Goal: Information Seeking & Learning: Learn about a topic

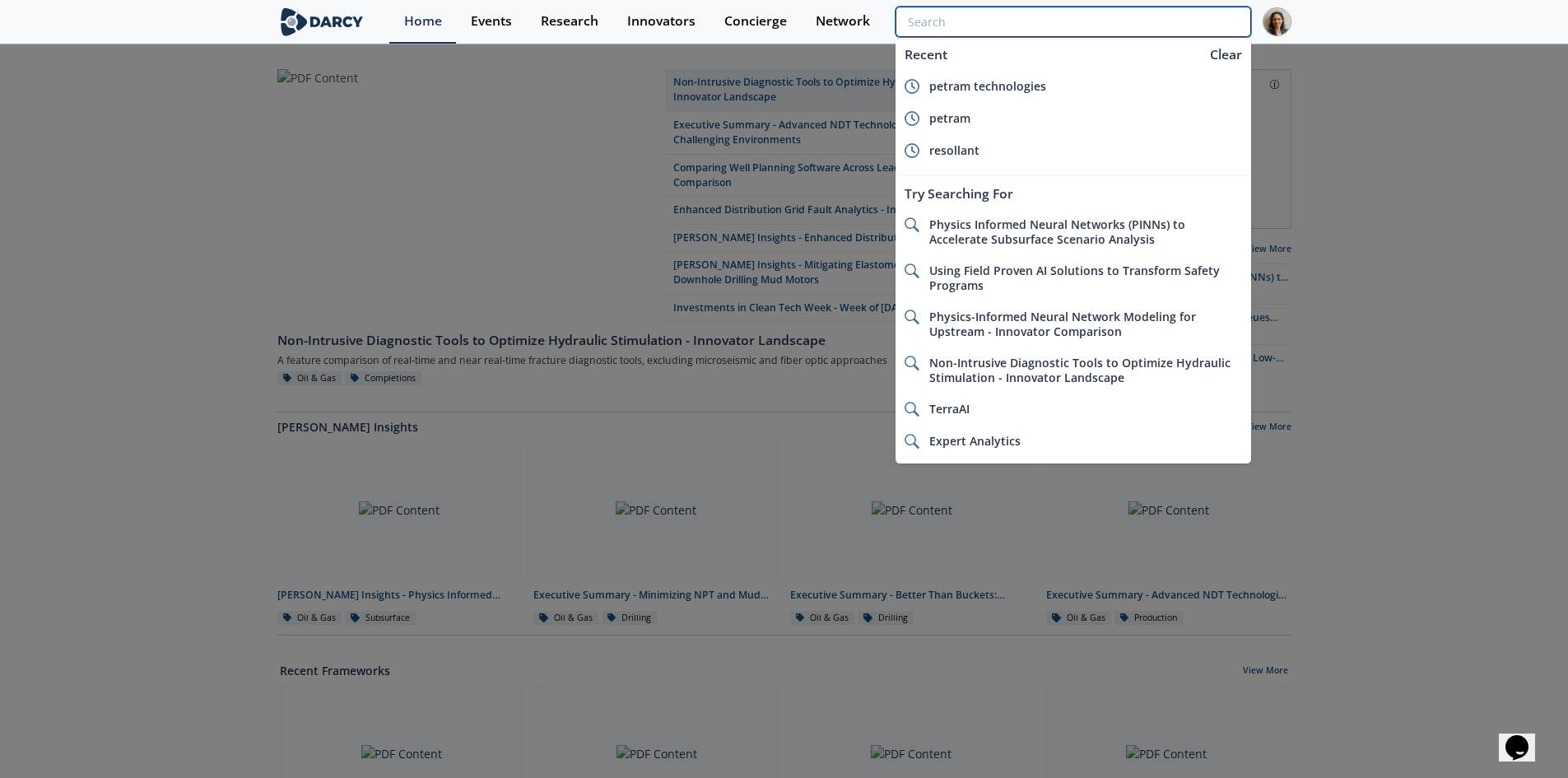
click at [1179, 20] on input "search" at bounding box center [1073, 22] width 354 height 30
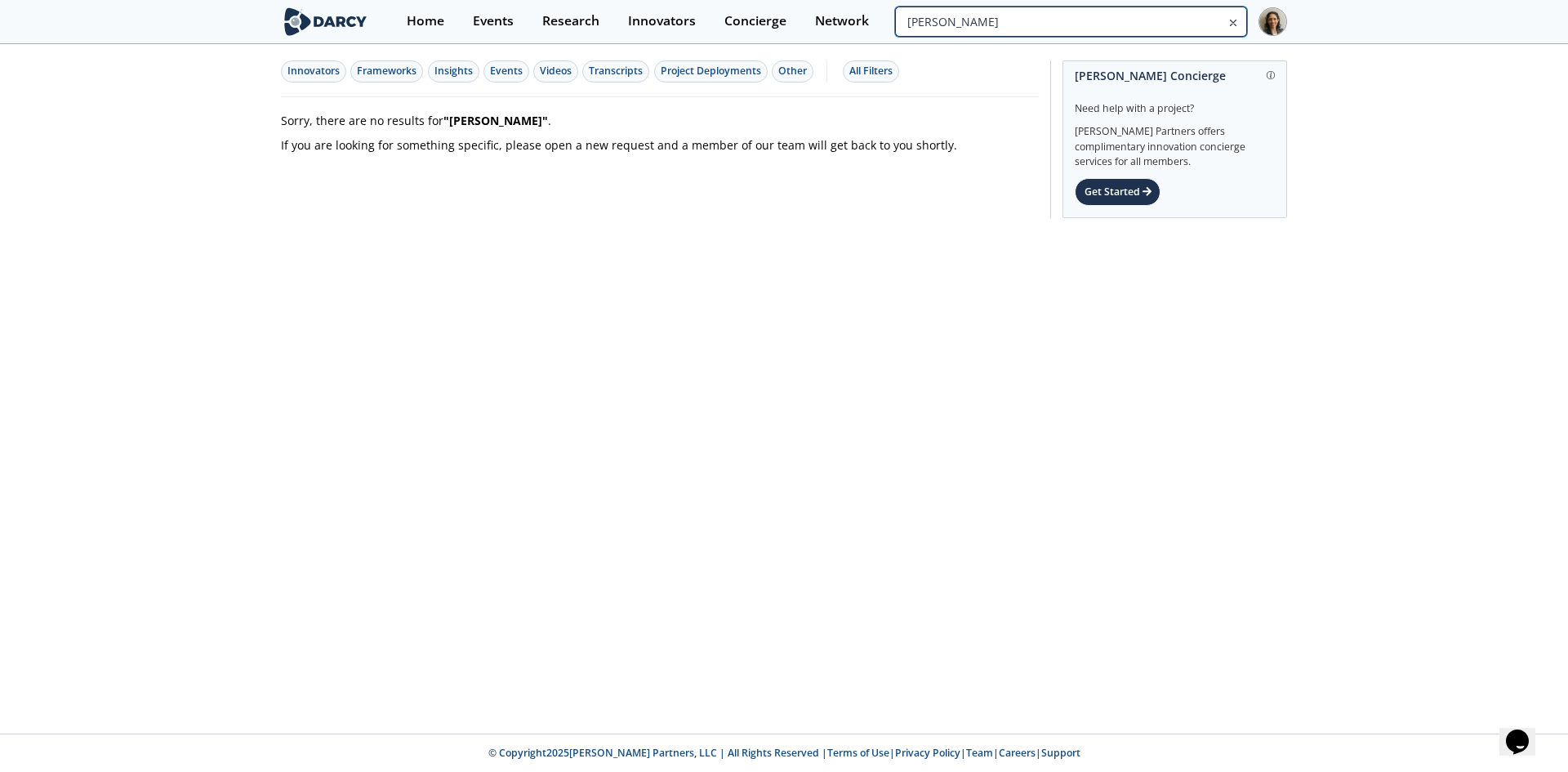
click at [1138, 28] on input "[PERSON_NAME]" at bounding box center [1071, 21] width 352 height 30
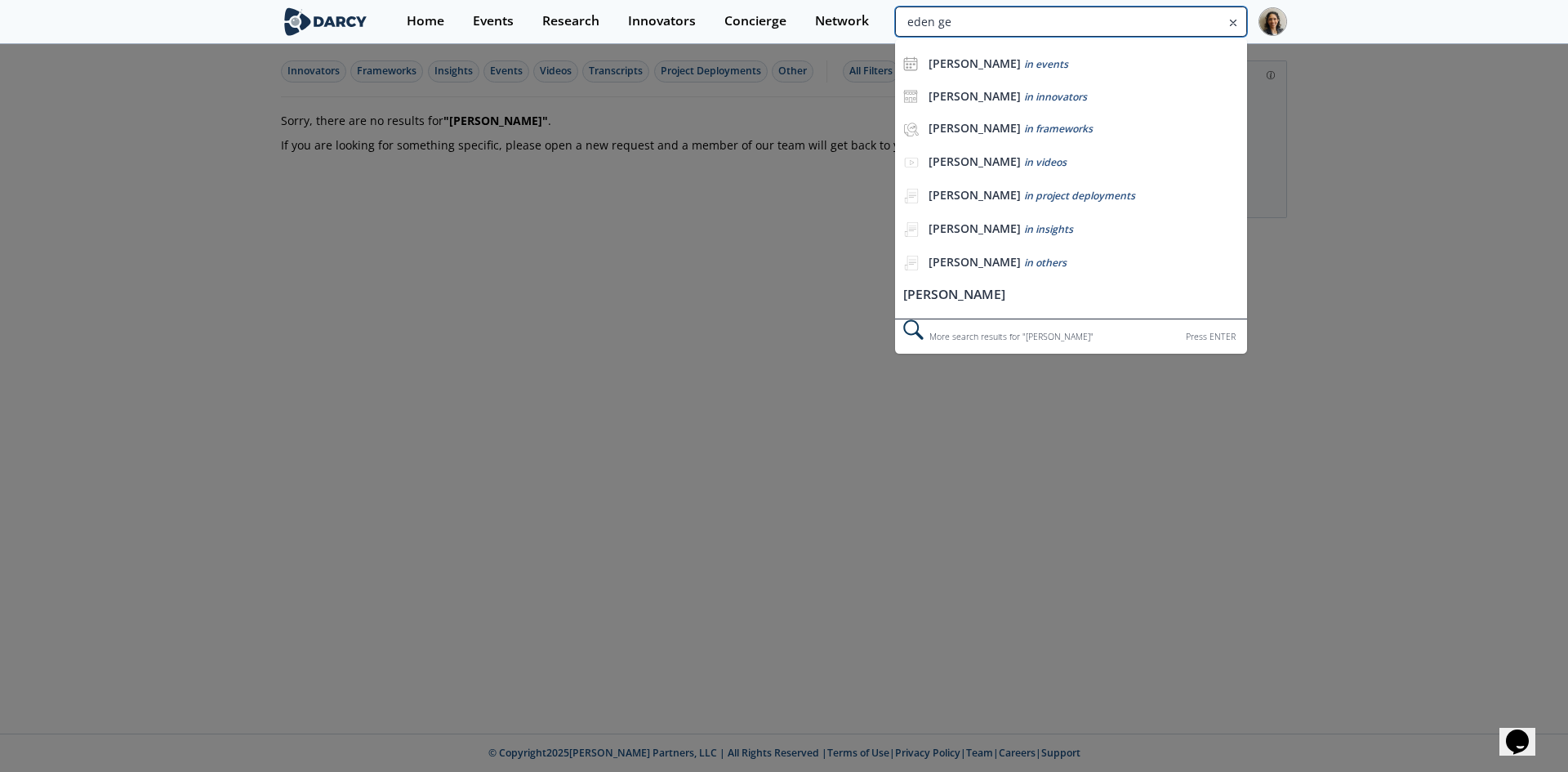
type input "eden ge"
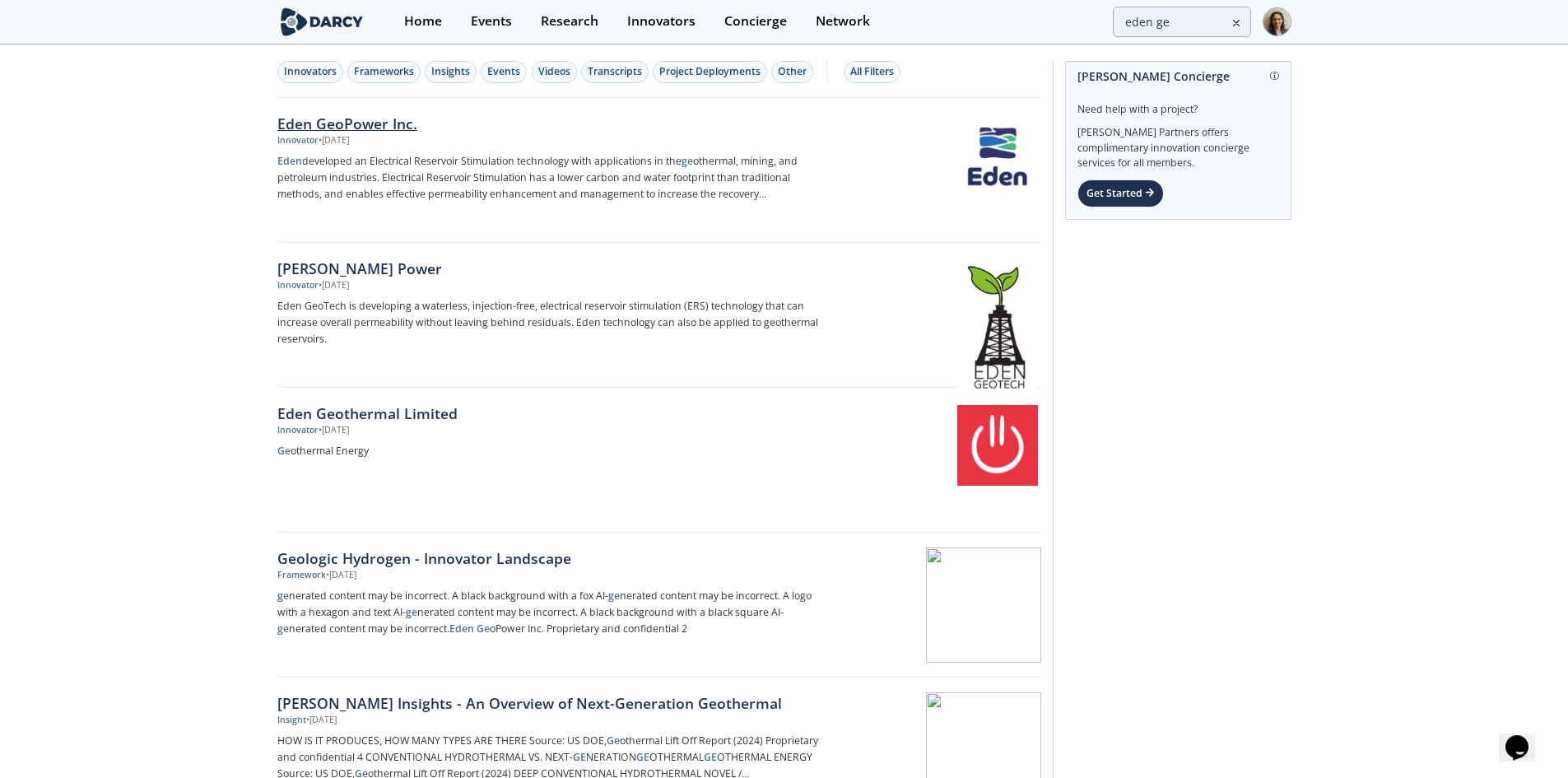
click at [625, 179] on p "Eden developed an Electrical Reservoir Stimulation technology with applications…" at bounding box center [550, 177] width 545 height 50
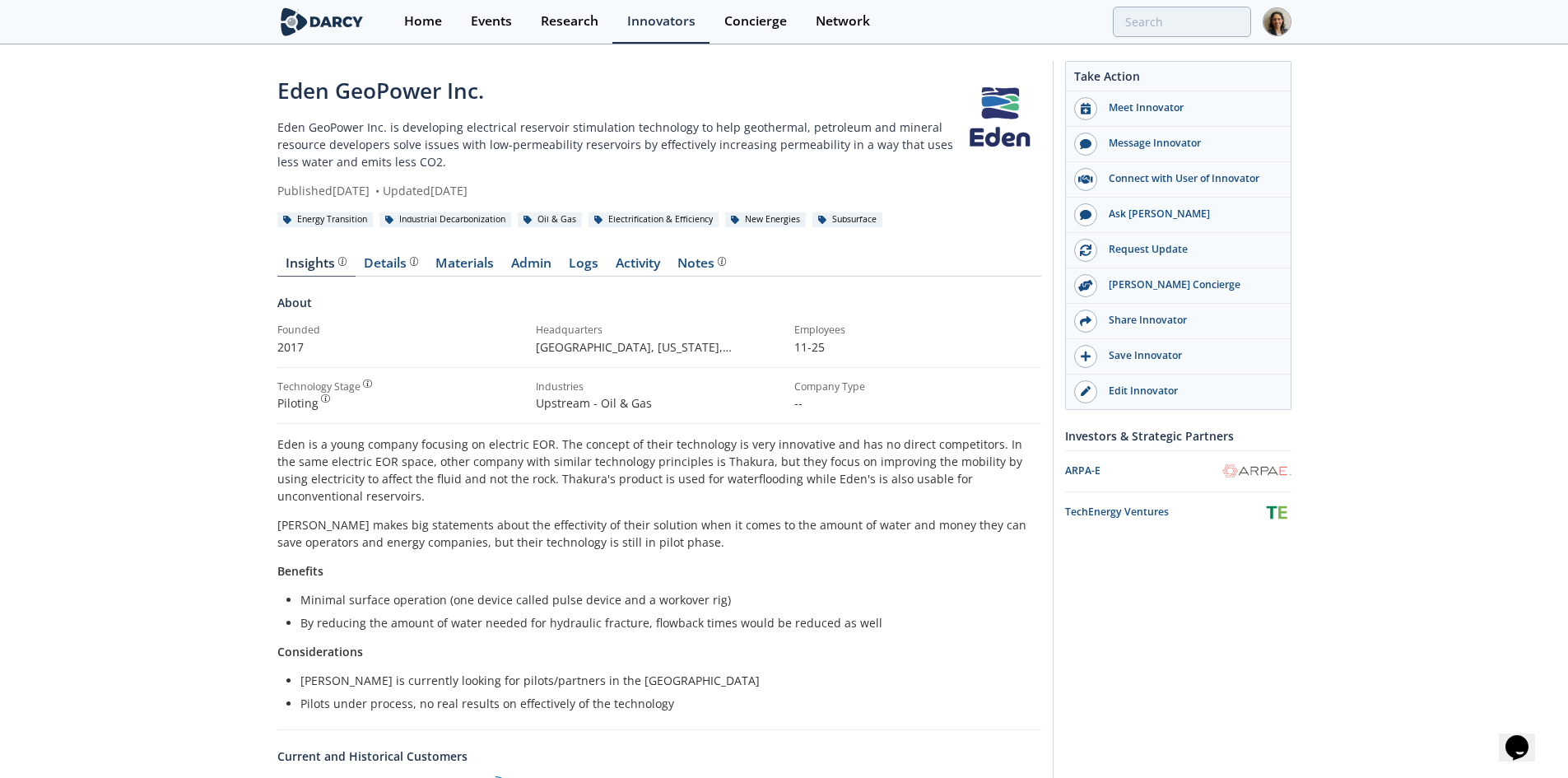
type input "eden ge"
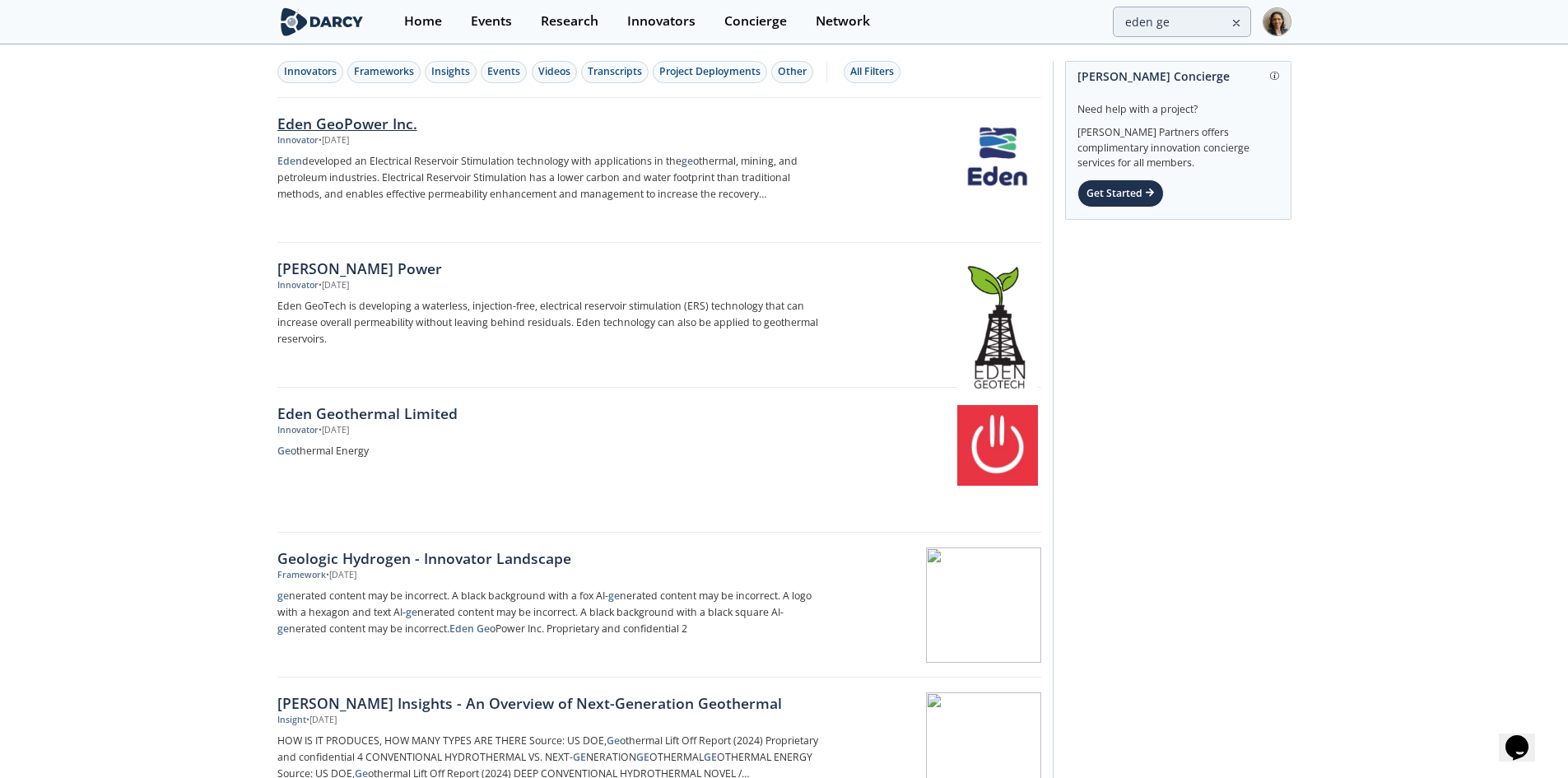
click at [370, 152] on div "Eden GeoPower Inc. Innovator • [DATE] Eden developed an Electrical Reservoir St…" at bounding box center [555, 170] width 556 height 115
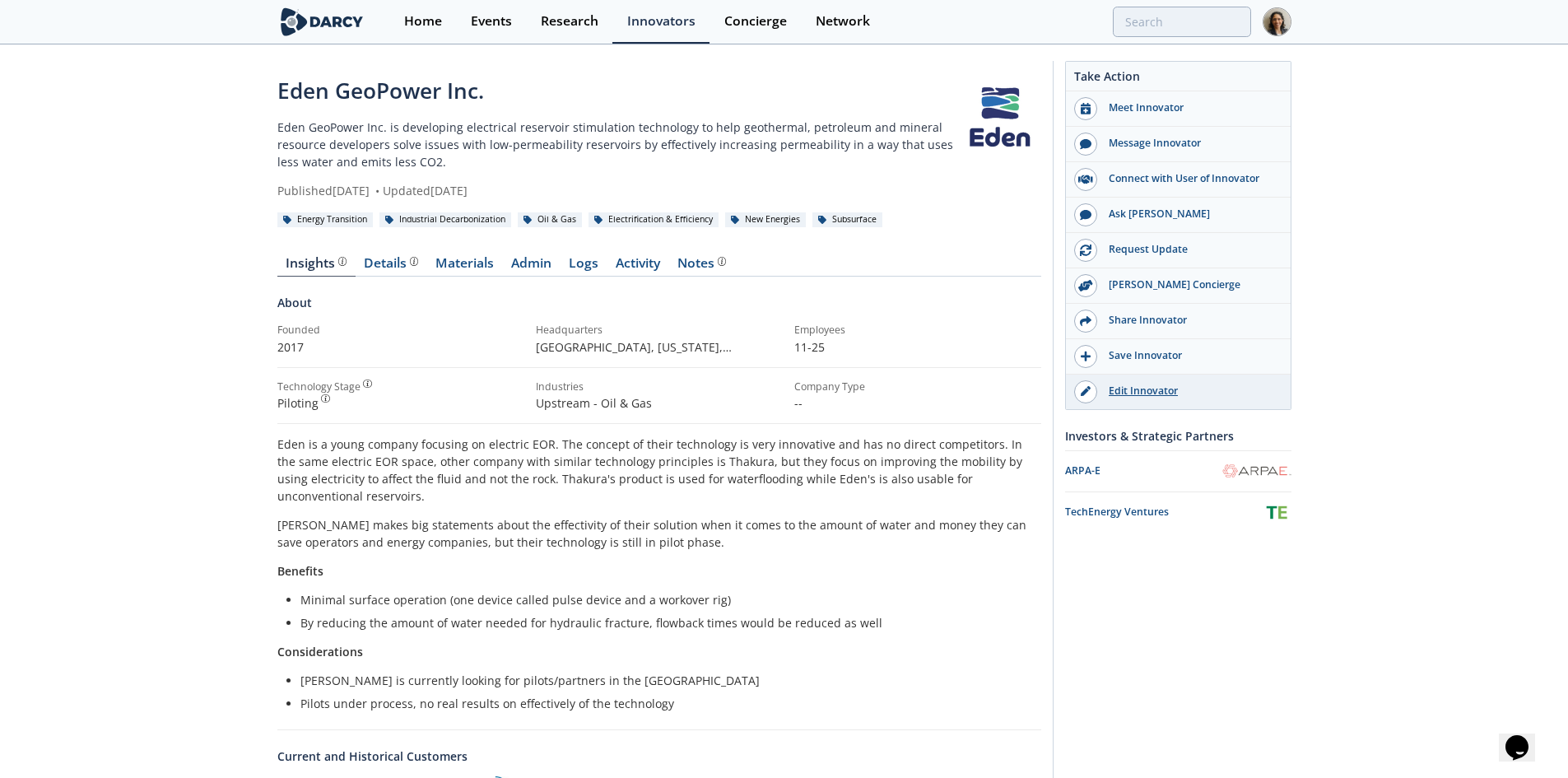
click at [1147, 381] on link "Edit Innovator" at bounding box center [1179, 391] width 225 height 35
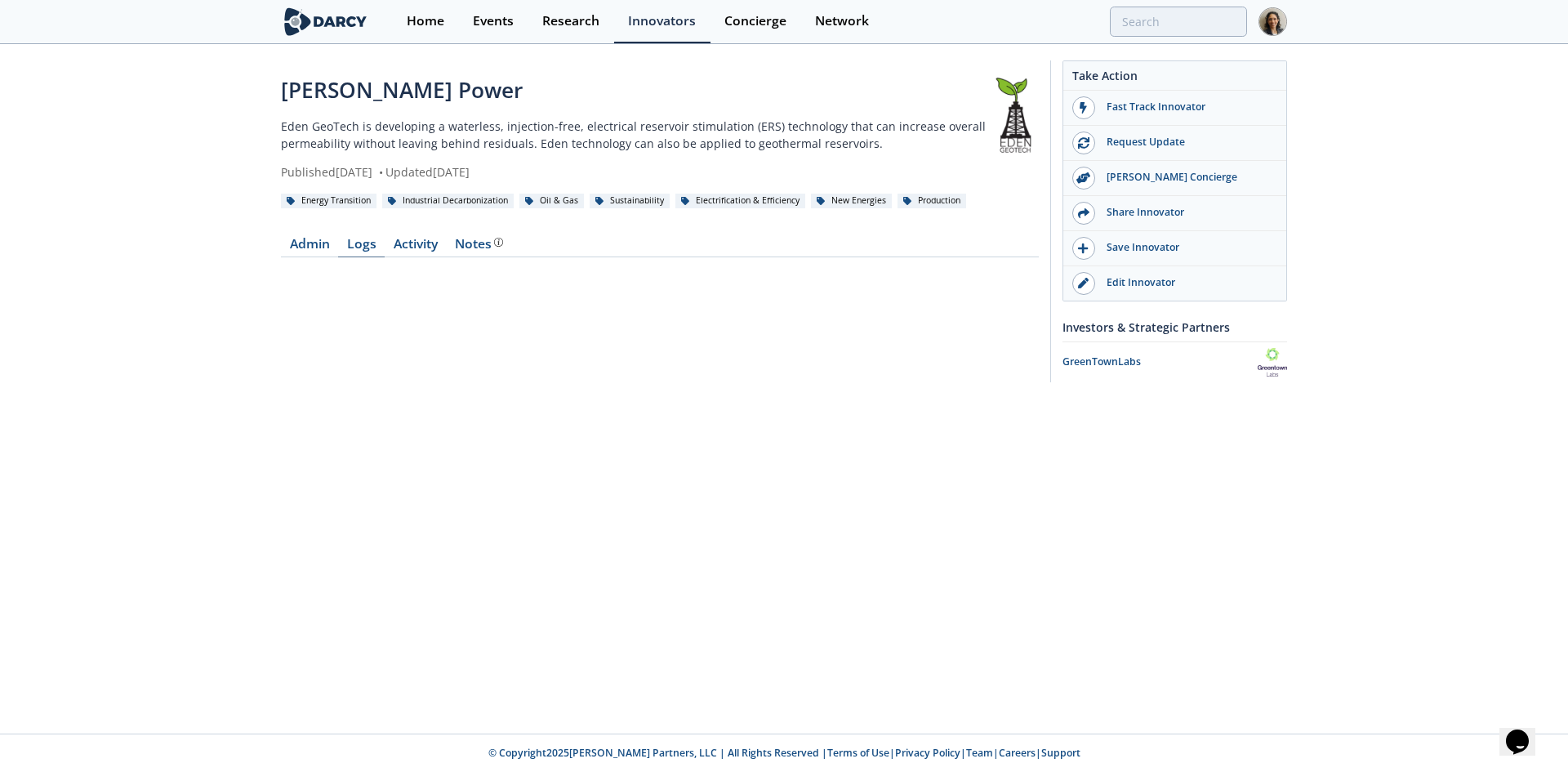
click at [351, 253] on link "Logs" at bounding box center [361, 246] width 47 height 20
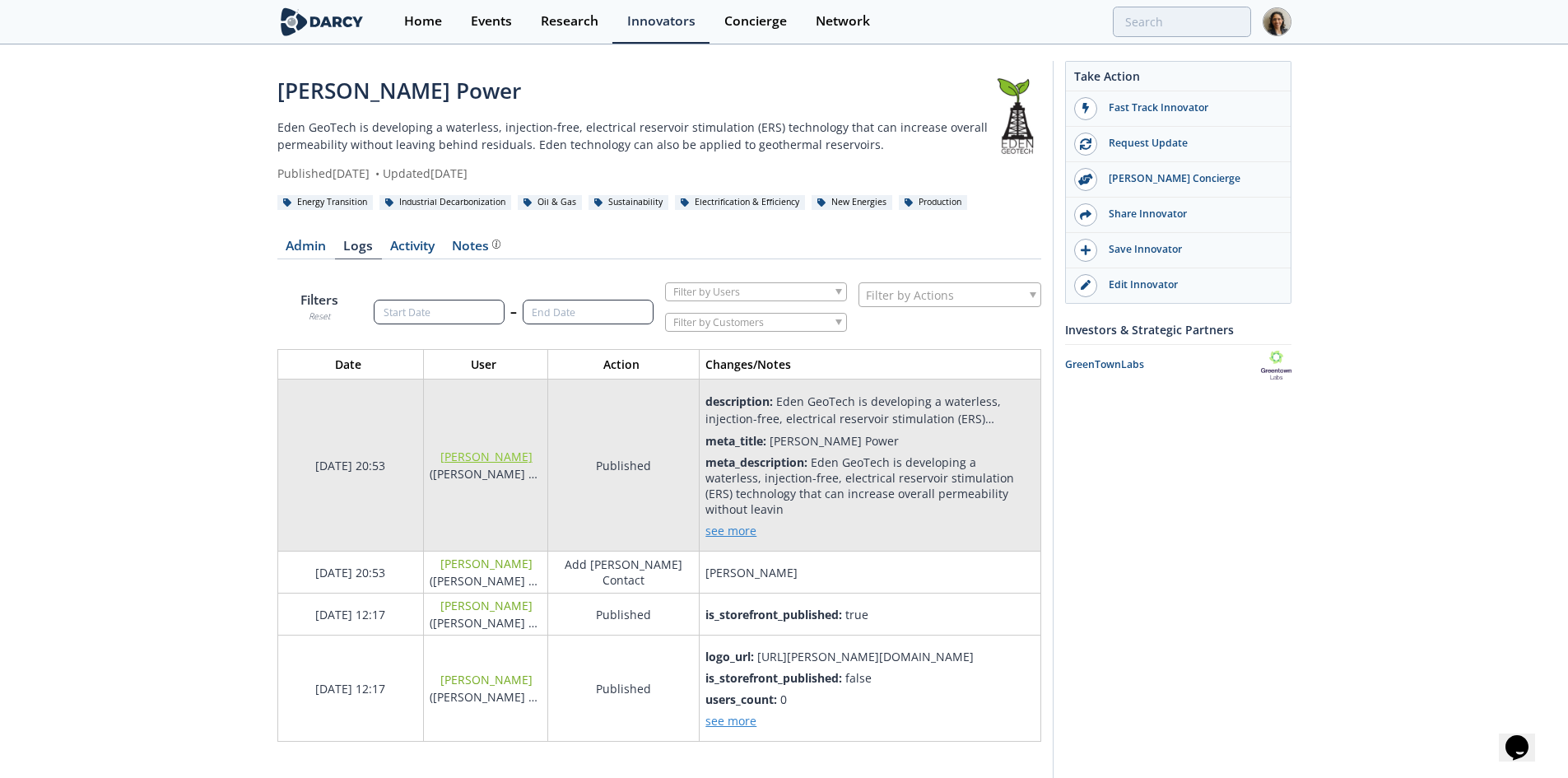
click at [493, 455] on div "Bez Hoxha" at bounding box center [486, 456] width 112 height 16
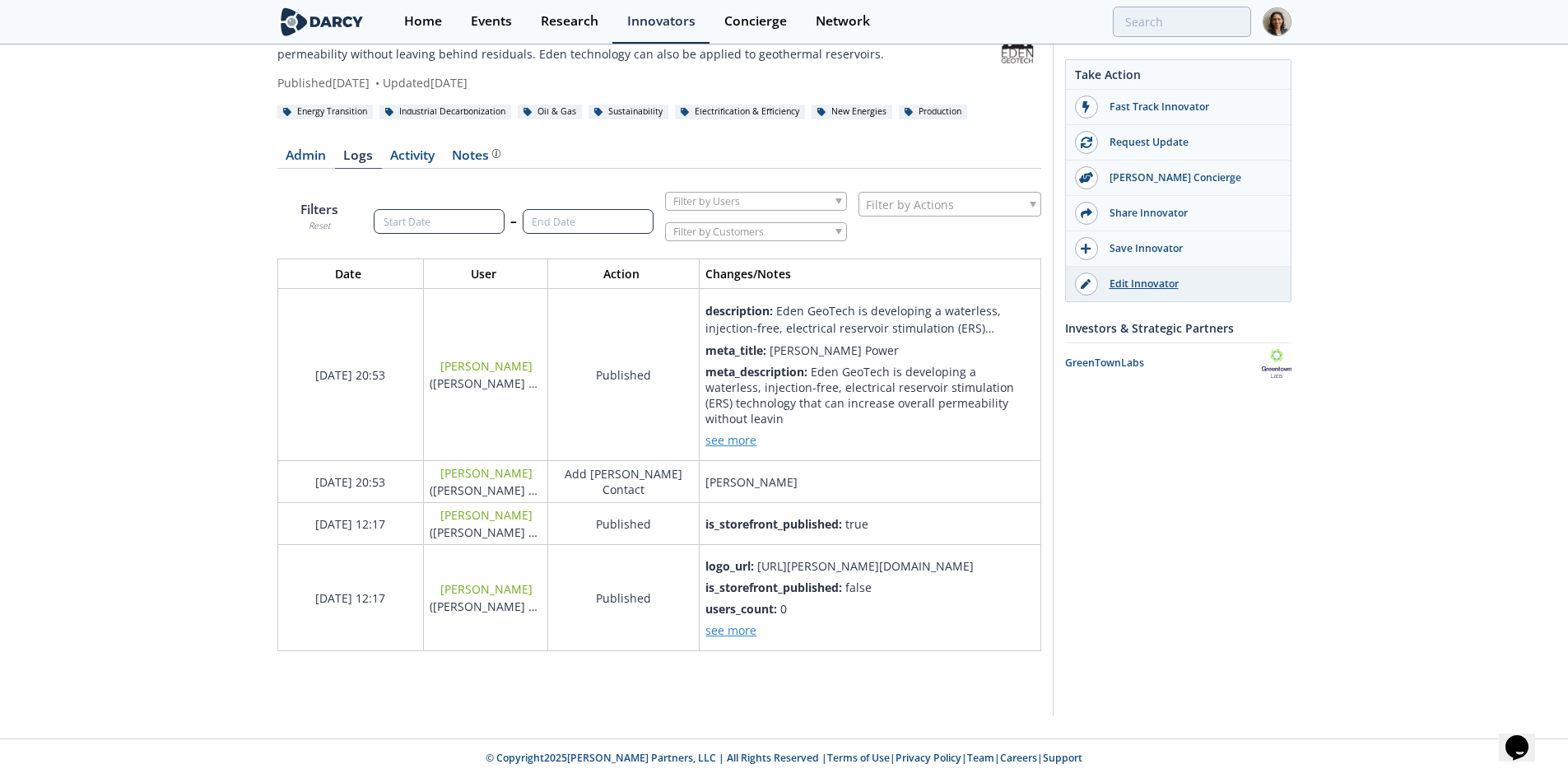
click at [1138, 294] on link "Edit Innovator" at bounding box center [1179, 283] width 225 height 35
click at [1416, 365] on div "Eden Geo Power Eden GeoTech is developing a waterless, injection-free, electric…" at bounding box center [784, 347] width 1568 height 783
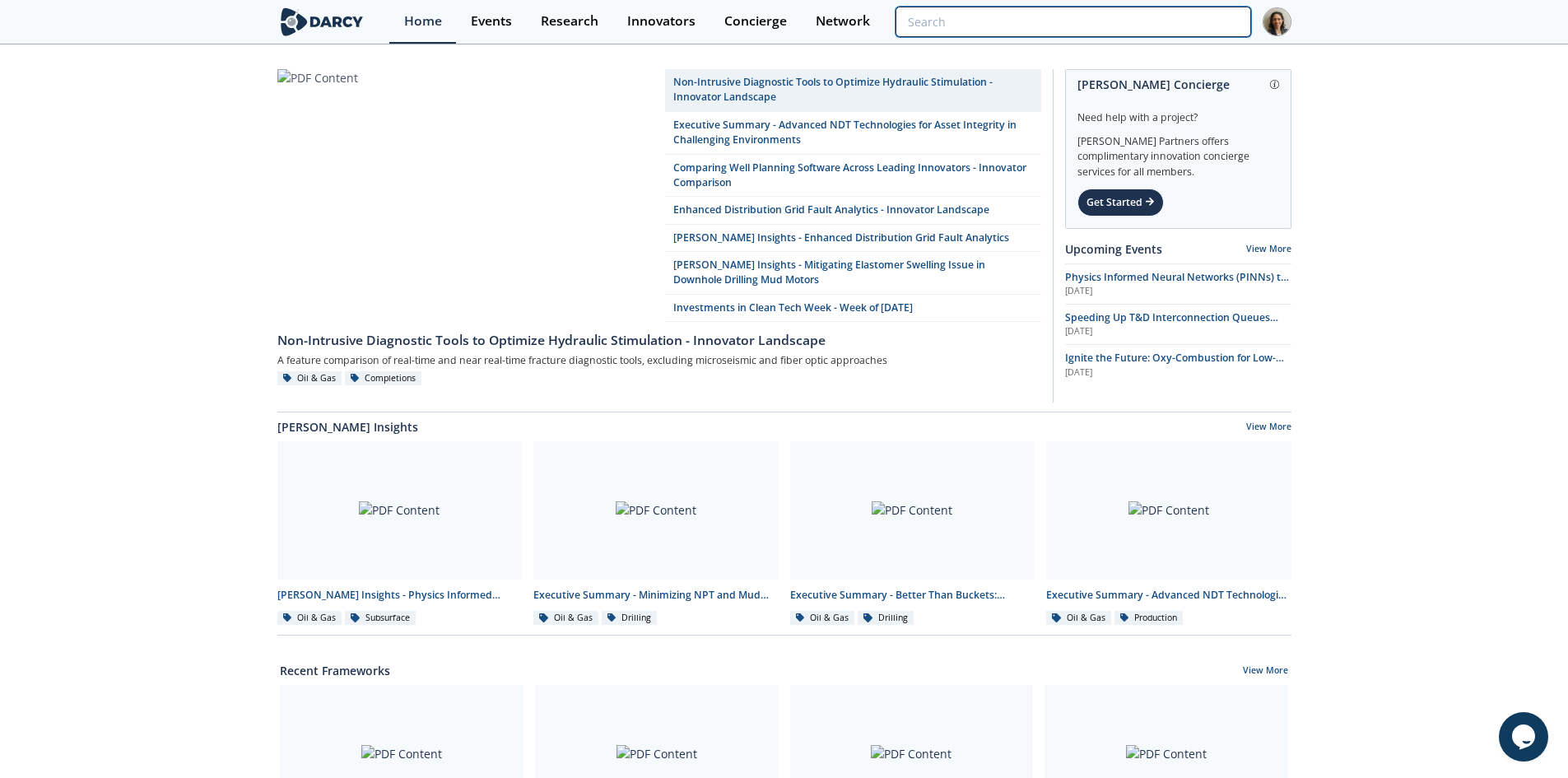
click at [1176, 27] on input "search" at bounding box center [1073, 22] width 354 height 30
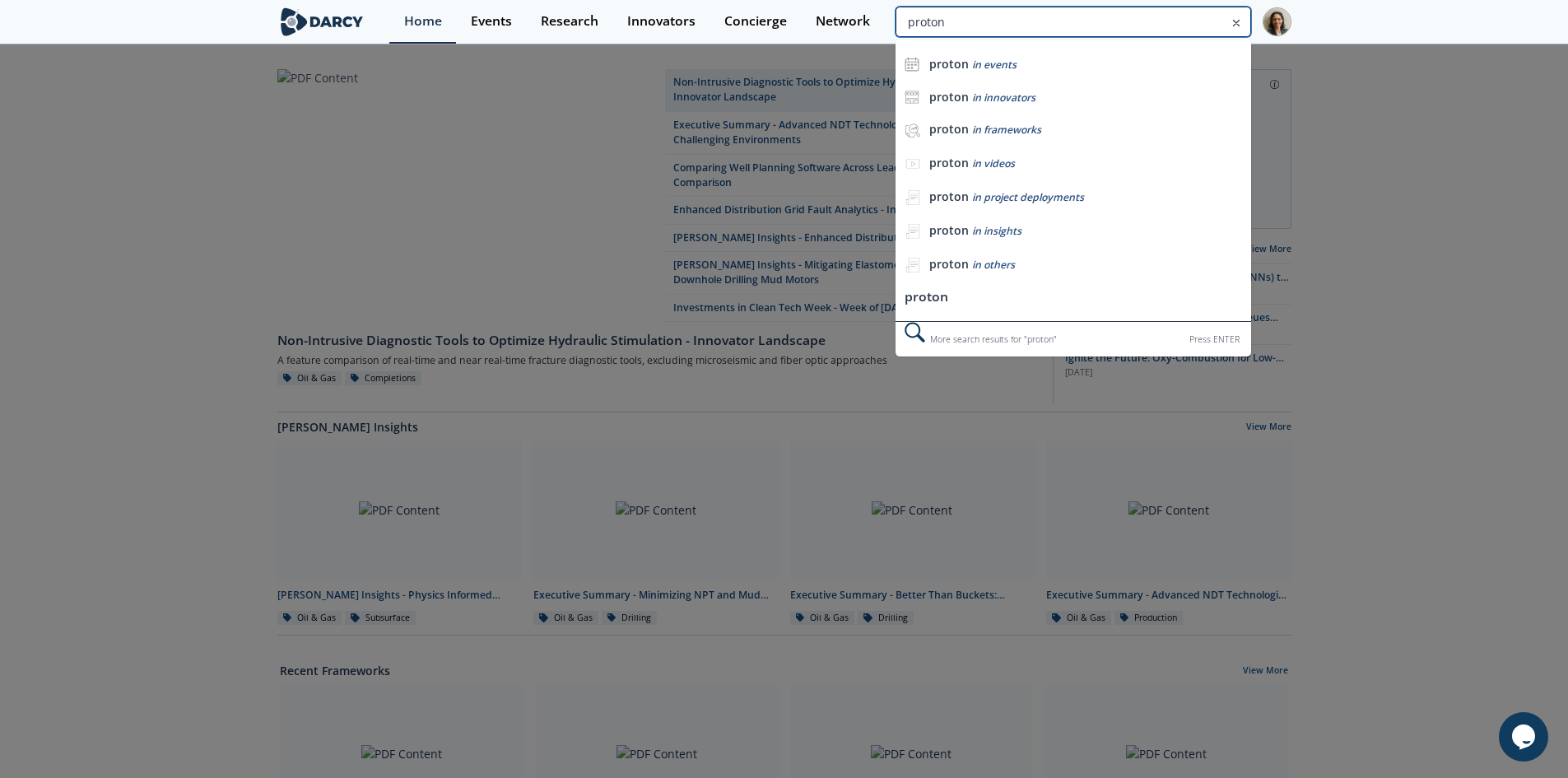
type input "proton"
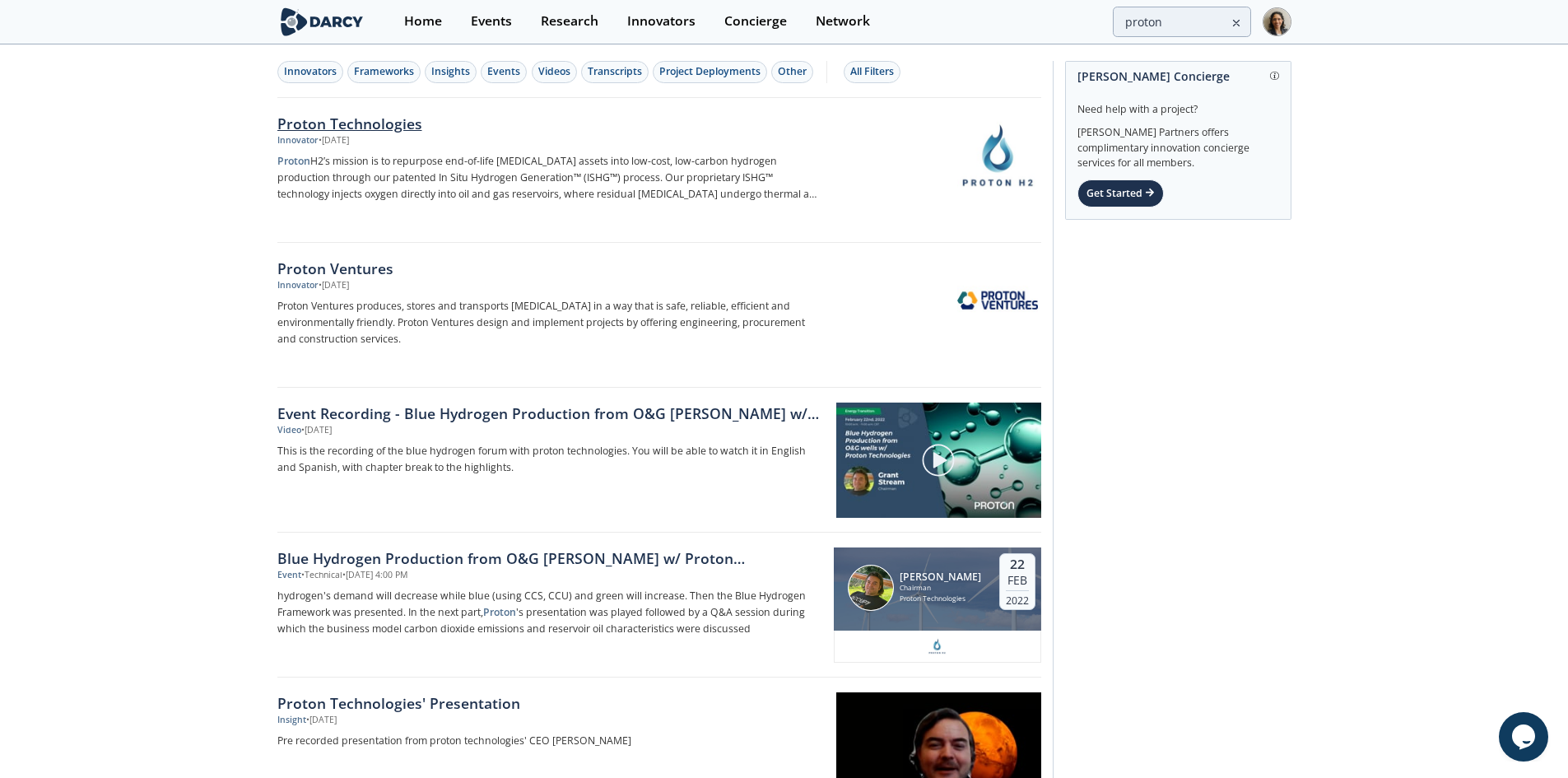
click at [577, 183] on p "Proton H2’s mission is to repurpose end-of-life [MEDICAL_DATA] assets into low-…" at bounding box center [550, 177] width 545 height 50
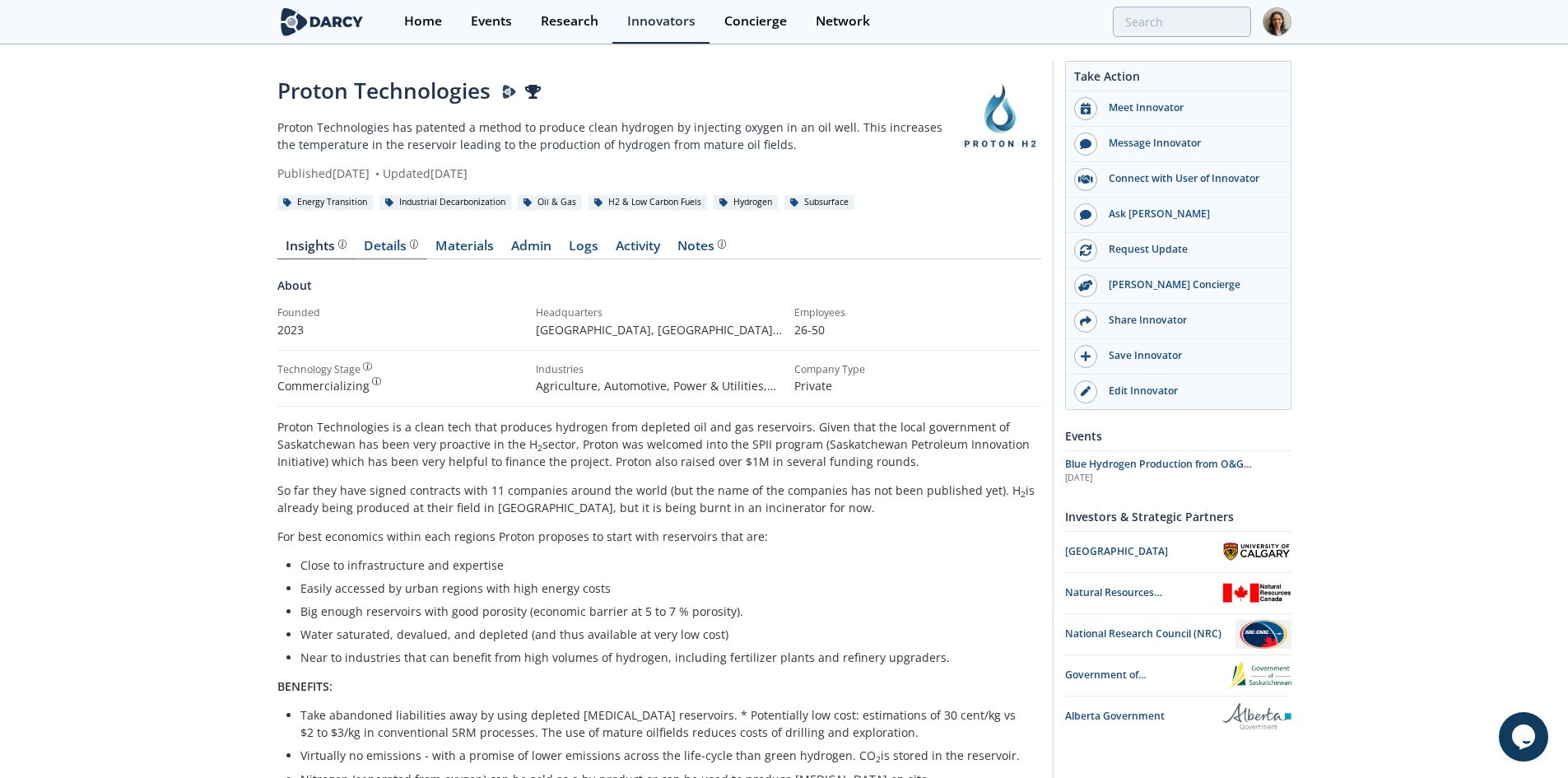
click at [391, 239] on div "Details" at bounding box center [391, 246] width 54 height 13
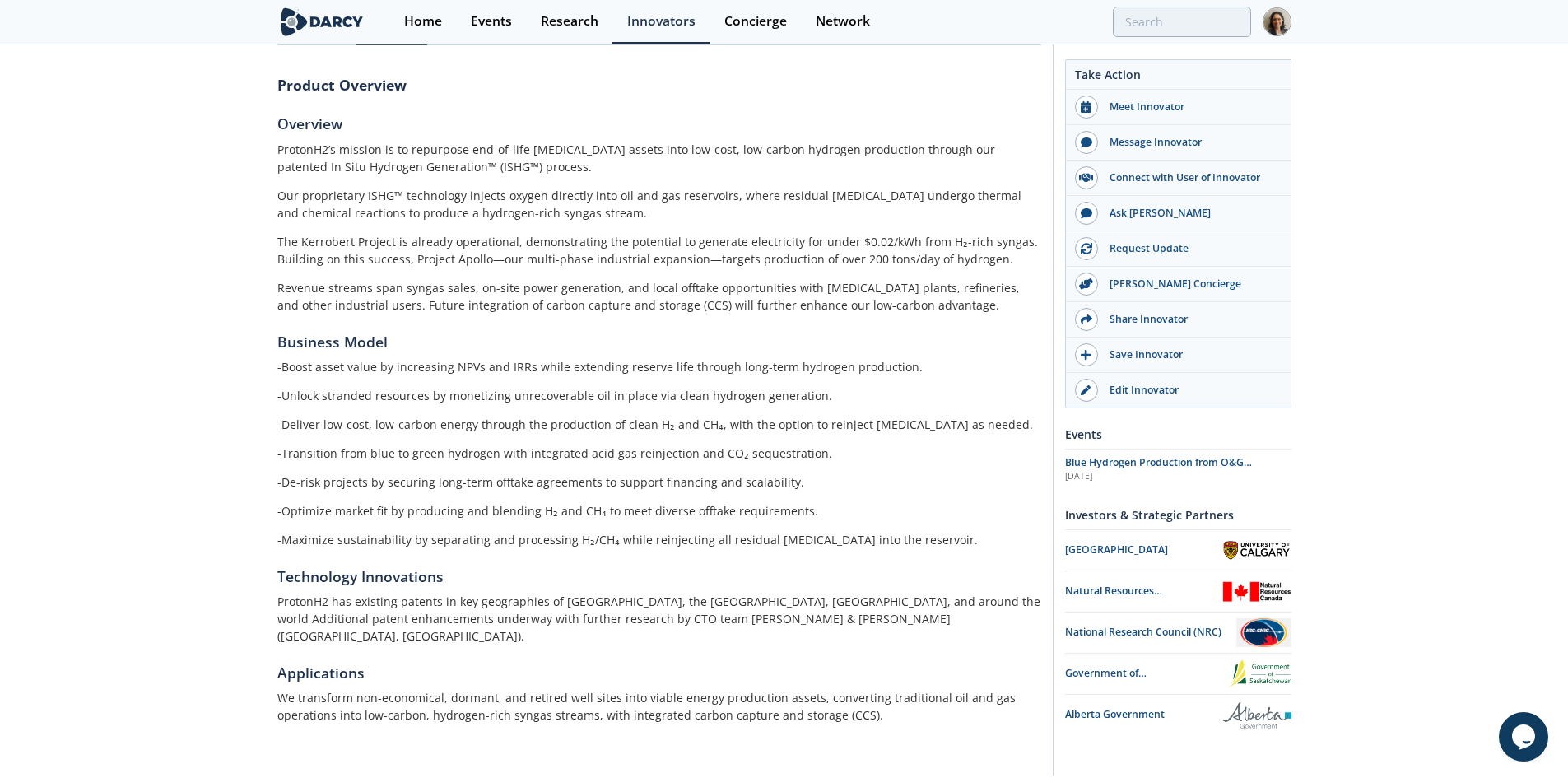
scroll to position [257, 0]
